Goal: Information Seeking & Learning: Learn about a topic

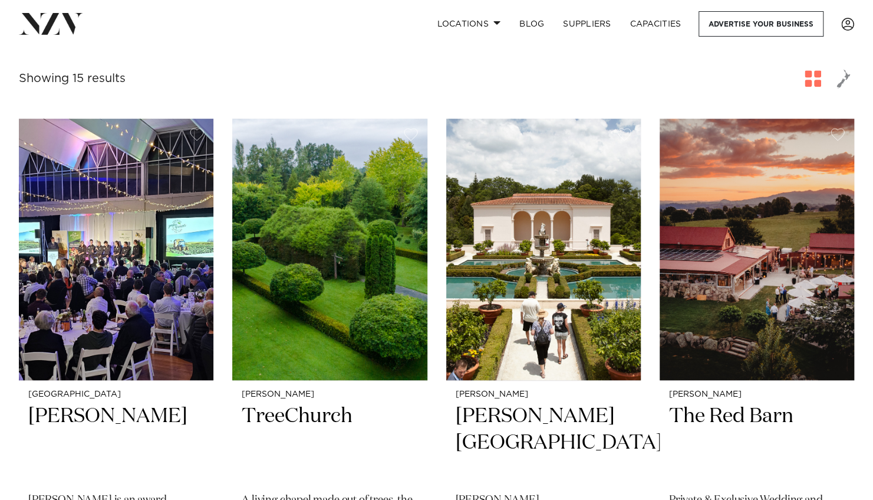
scroll to position [393, 0]
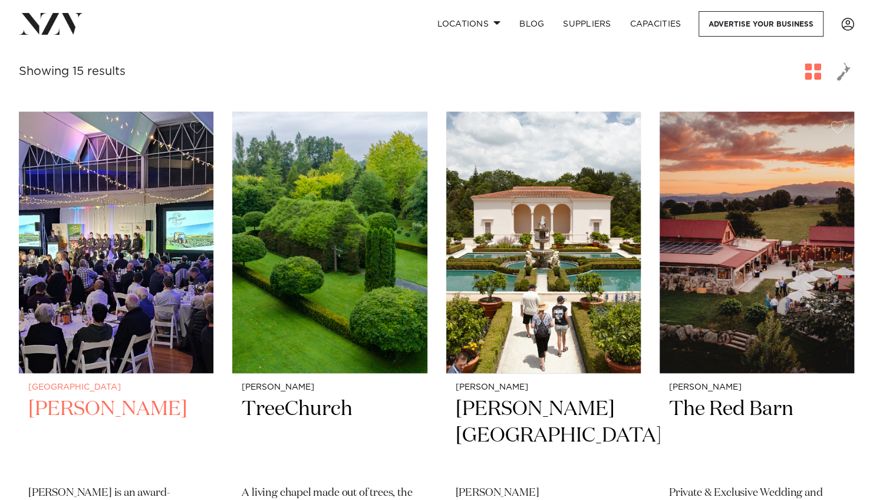
click at [136, 275] on img at bounding box center [116, 241] width 195 height 261
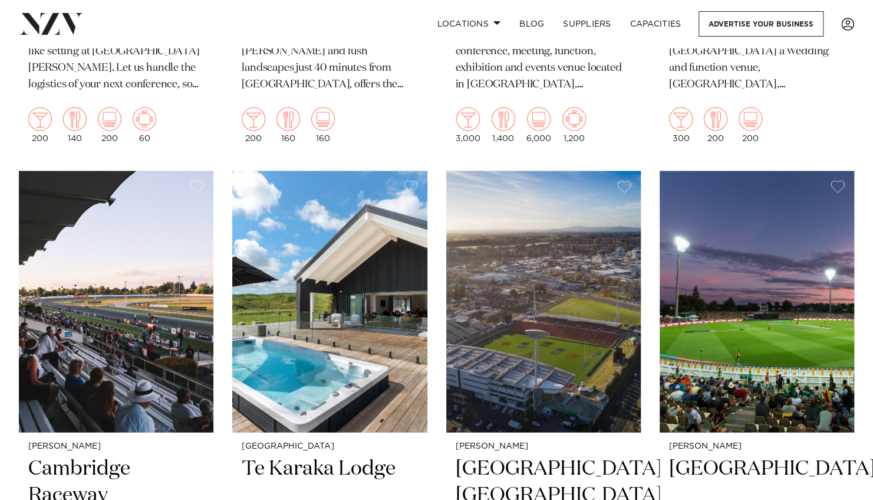
scroll to position [1474, 0]
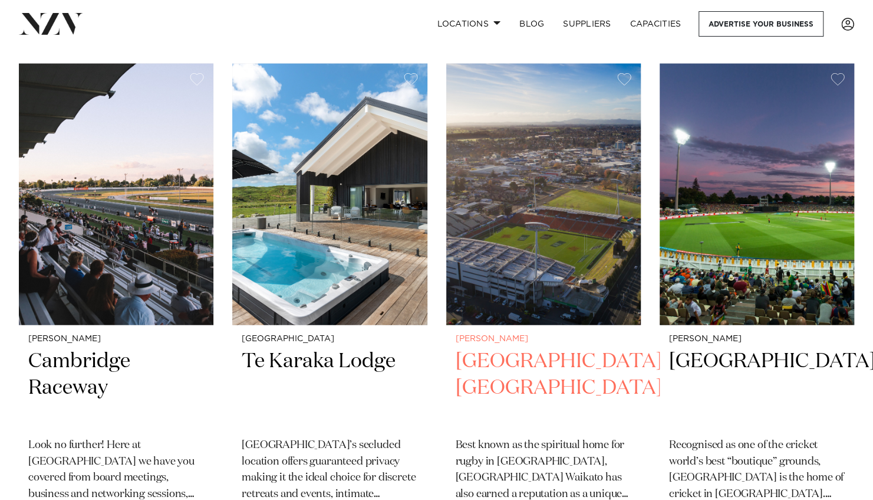
click at [553, 348] on h2 "[GEOGRAPHIC_DATA] [GEOGRAPHIC_DATA]" at bounding box center [544, 388] width 176 height 80
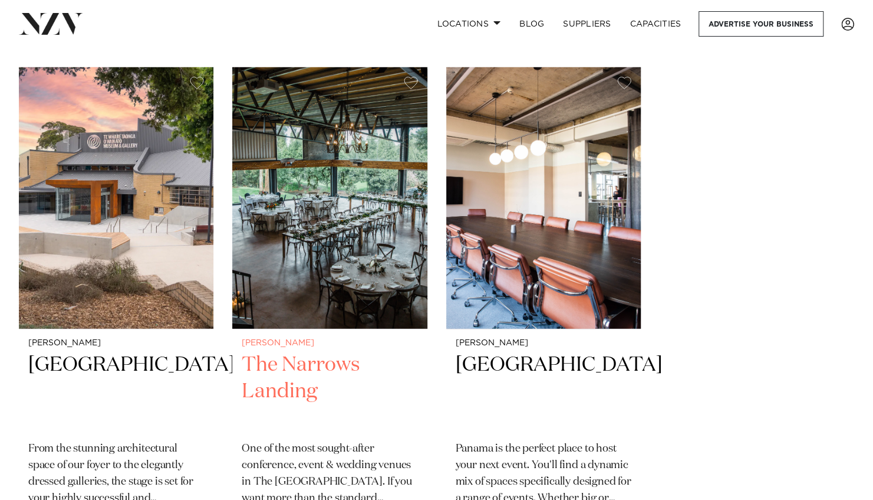
scroll to position [1966, 0]
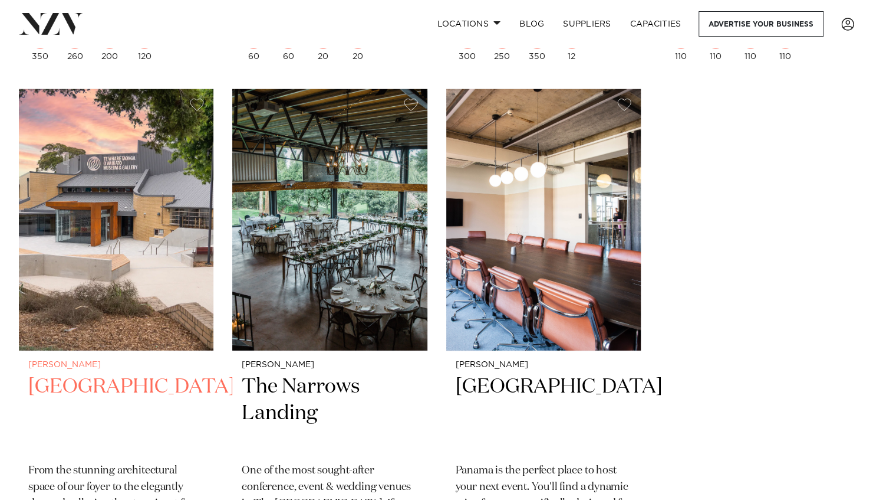
click at [109, 373] on h2 "[GEOGRAPHIC_DATA]" at bounding box center [116, 413] width 176 height 80
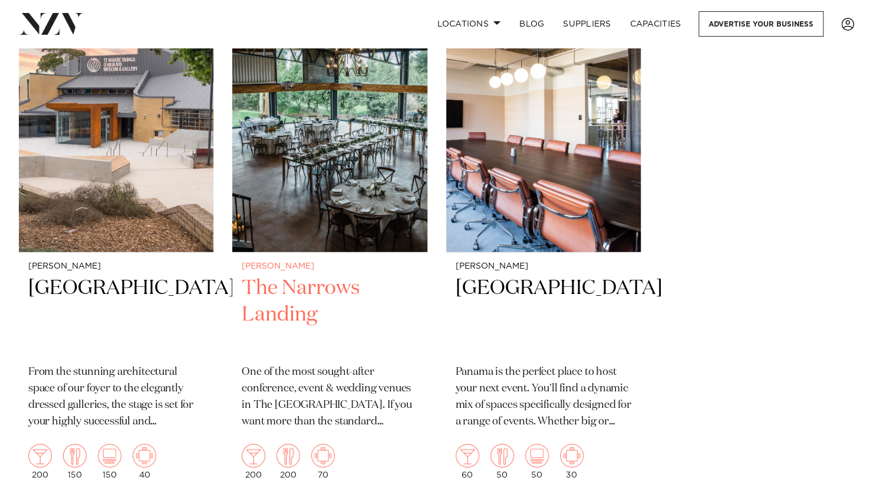
scroll to position [1572, 0]
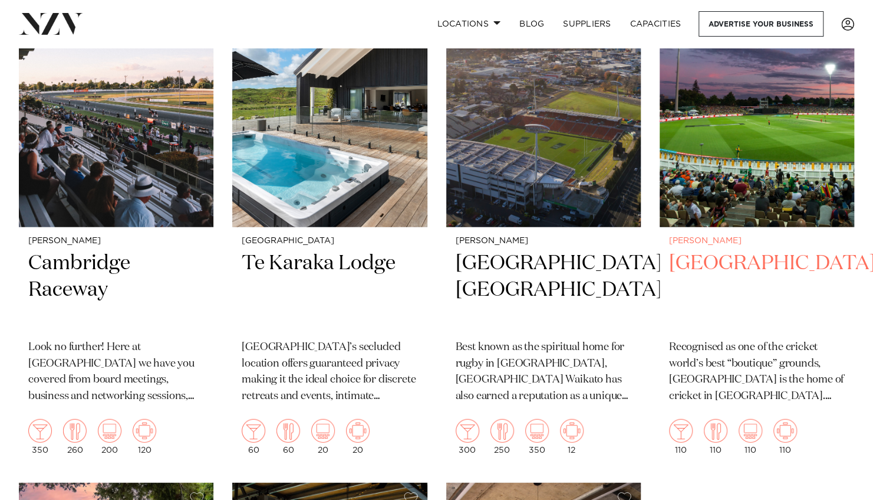
click at [725, 250] on h2 "[GEOGRAPHIC_DATA]" at bounding box center [757, 290] width 176 height 80
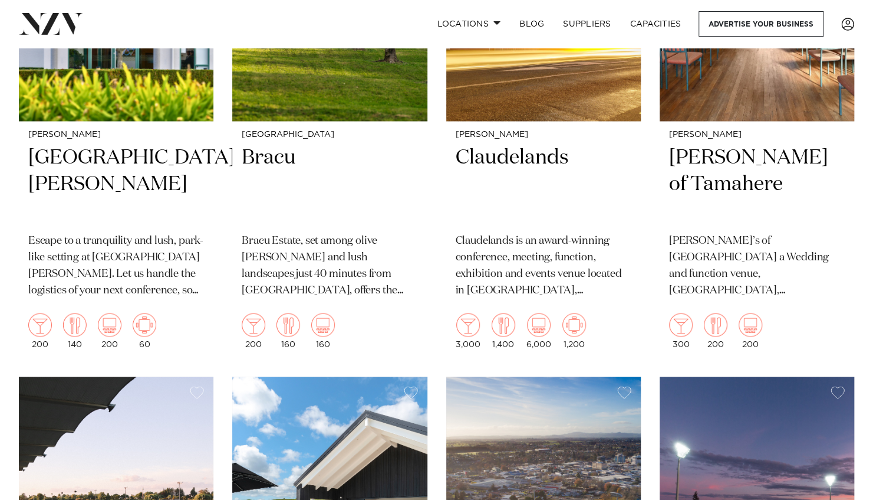
scroll to position [983, 0]
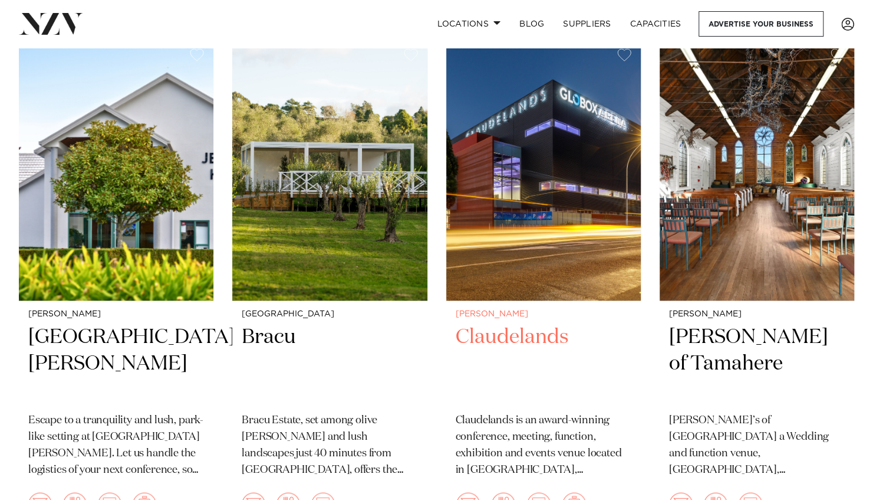
click at [526, 323] on h2 "Claudelands" at bounding box center [544, 363] width 176 height 80
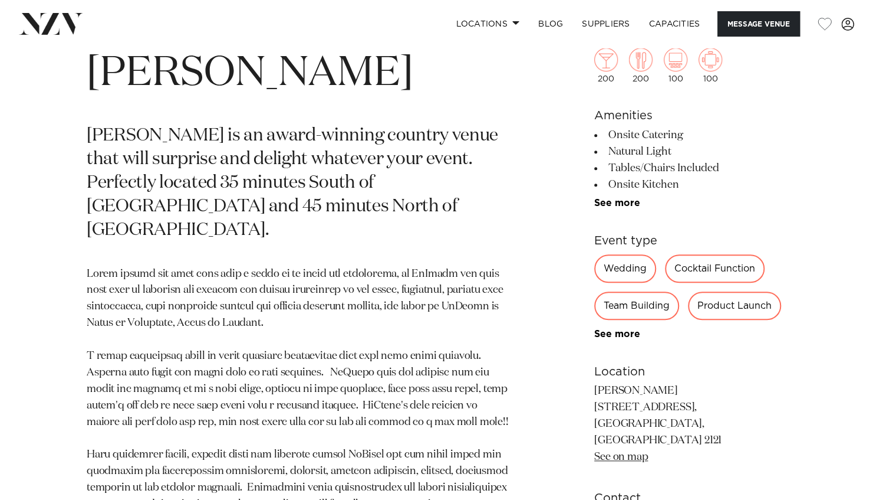
scroll to position [491, 0]
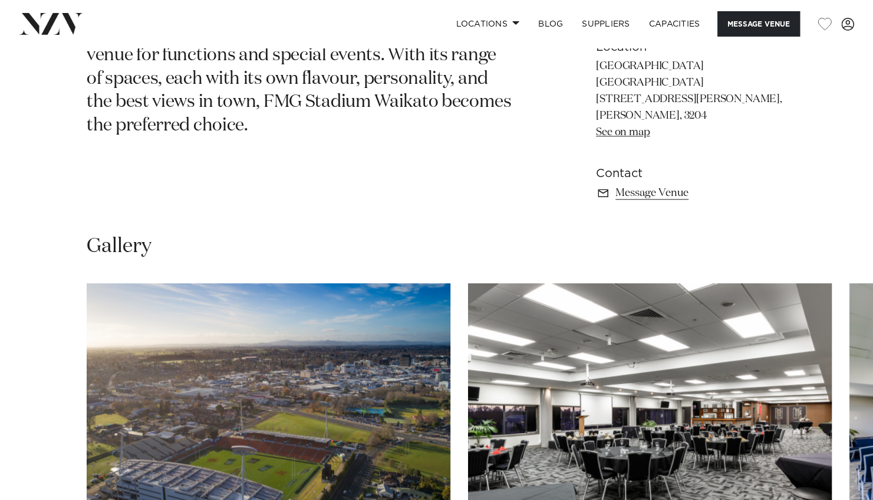
scroll to position [786, 0]
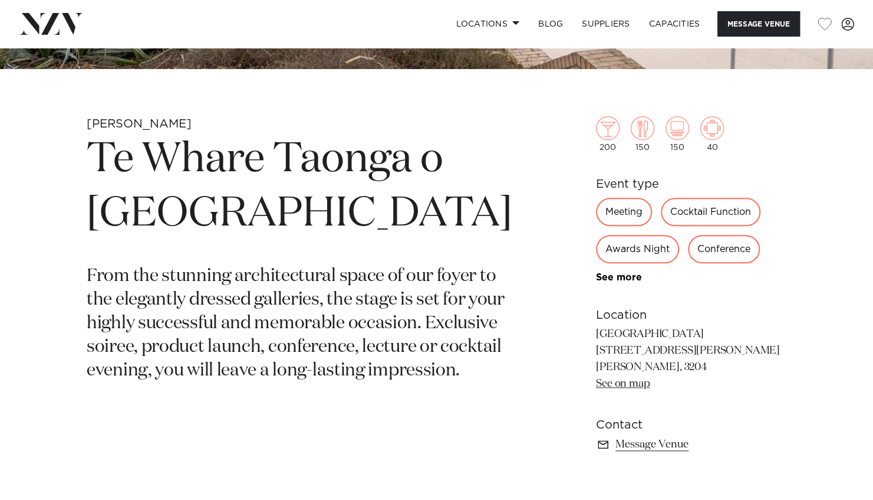
scroll to position [393, 0]
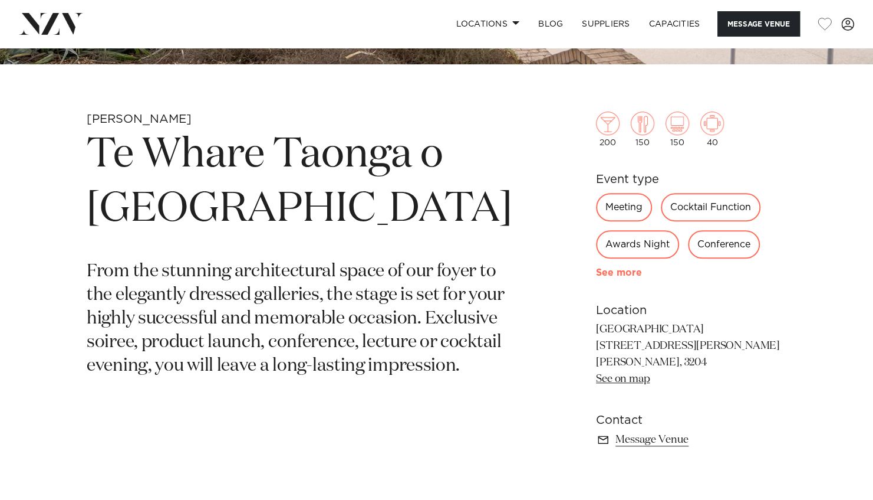
click at [607, 268] on link "See more" at bounding box center [642, 272] width 92 height 9
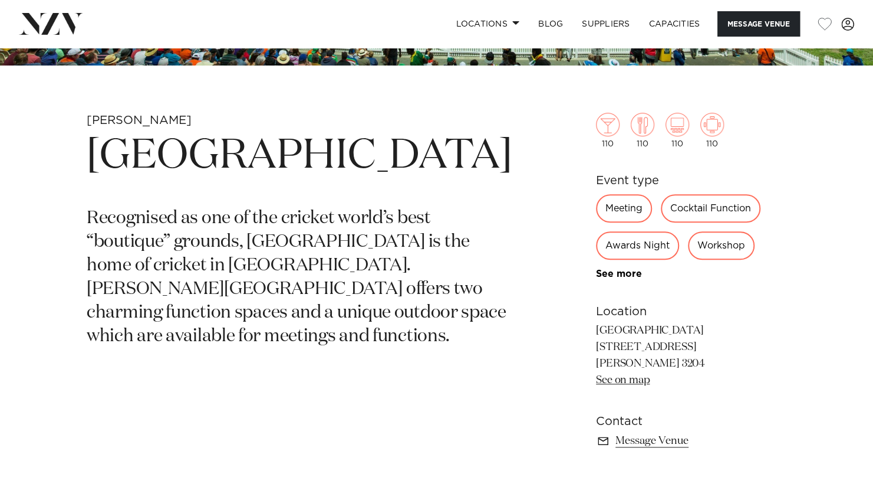
scroll to position [393, 0]
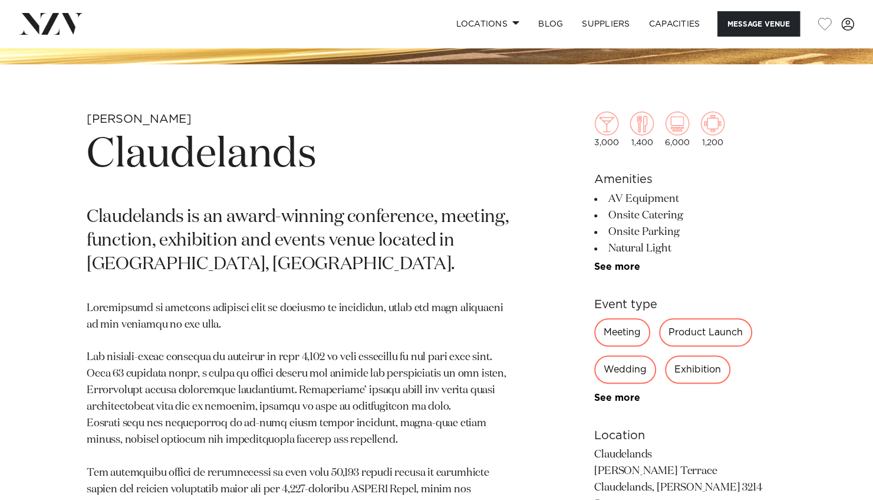
scroll to position [688, 0]
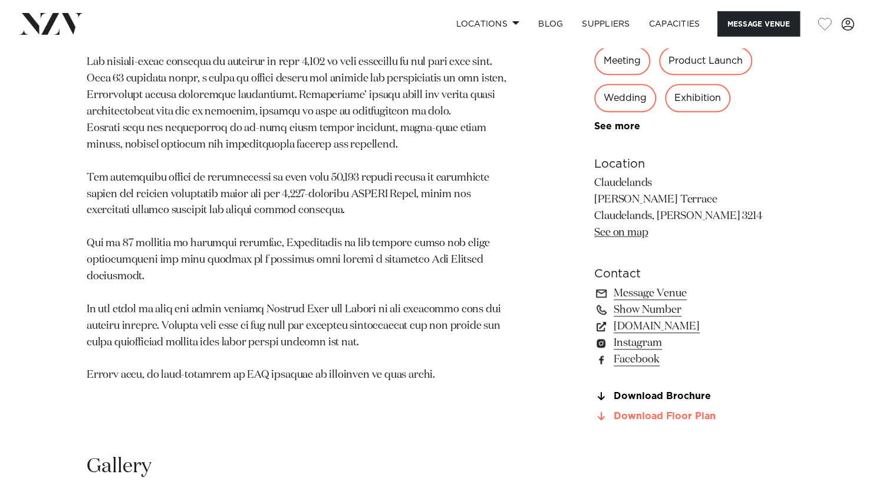
click at [651, 411] on link "Download Floor Plan" at bounding box center [691, 416] width 192 height 11
click at [668, 416] on link "Download Floor Plan" at bounding box center [691, 416] width 192 height 11
click at [688, 398] on link "Download Brochure" at bounding box center [691, 396] width 192 height 11
